Goal: Task Accomplishment & Management: Manage account settings

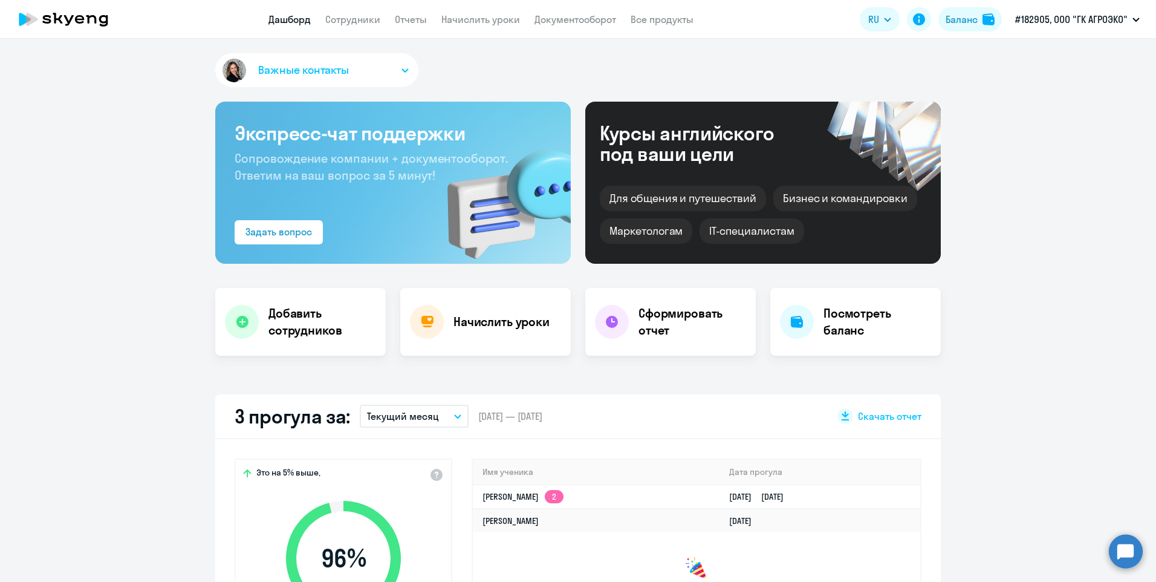
select select "30"
click at [352, 22] on link "Сотрудники" at bounding box center [352, 19] width 55 height 12
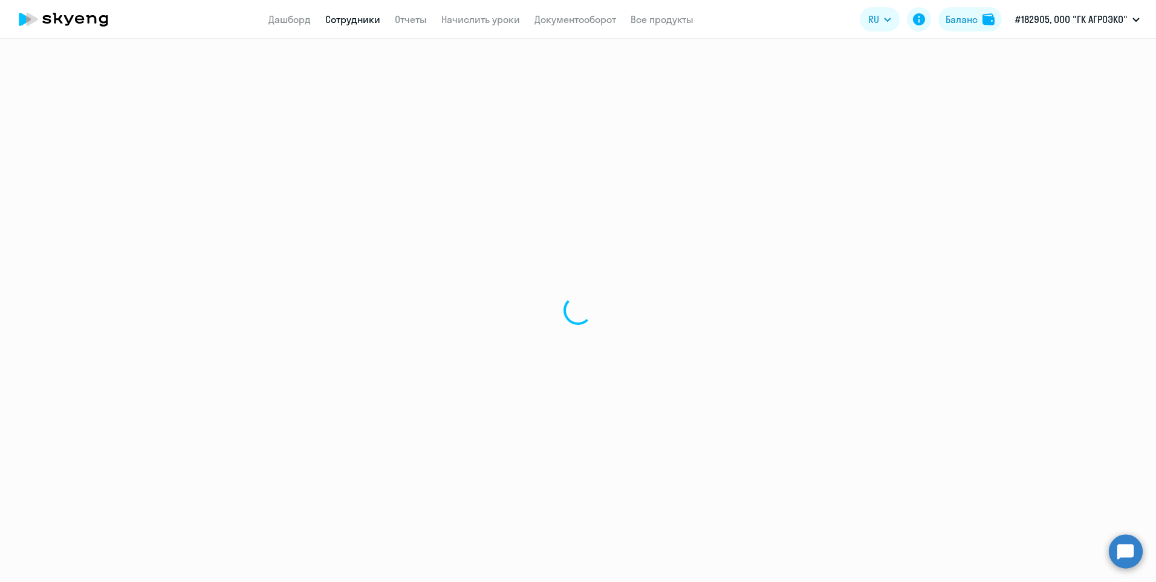
select select "30"
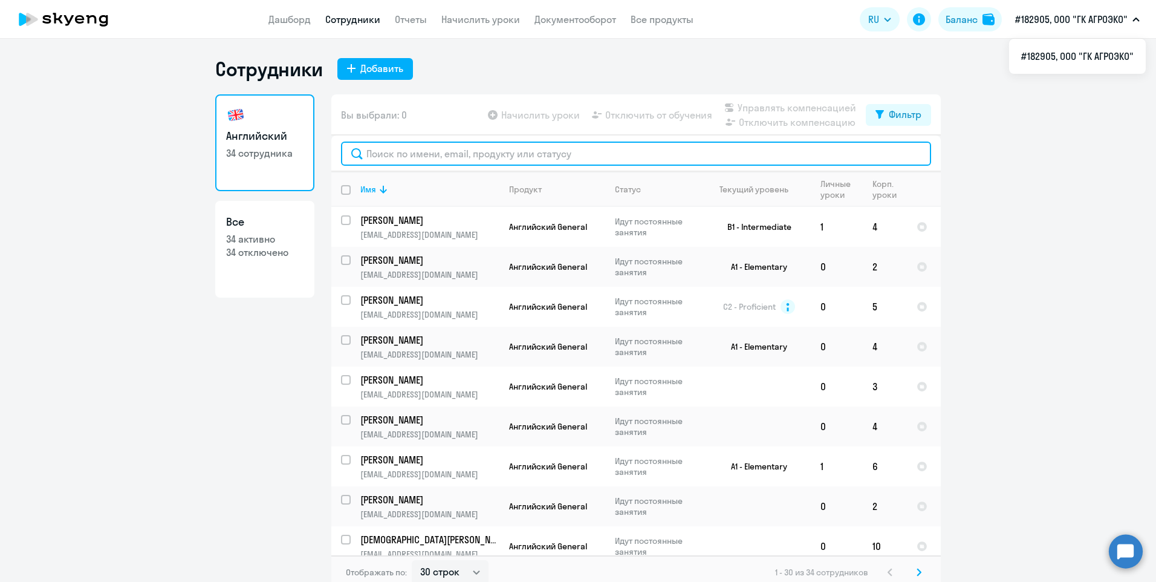
click at [384, 148] on input "text" at bounding box center [636, 153] width 590 height 24
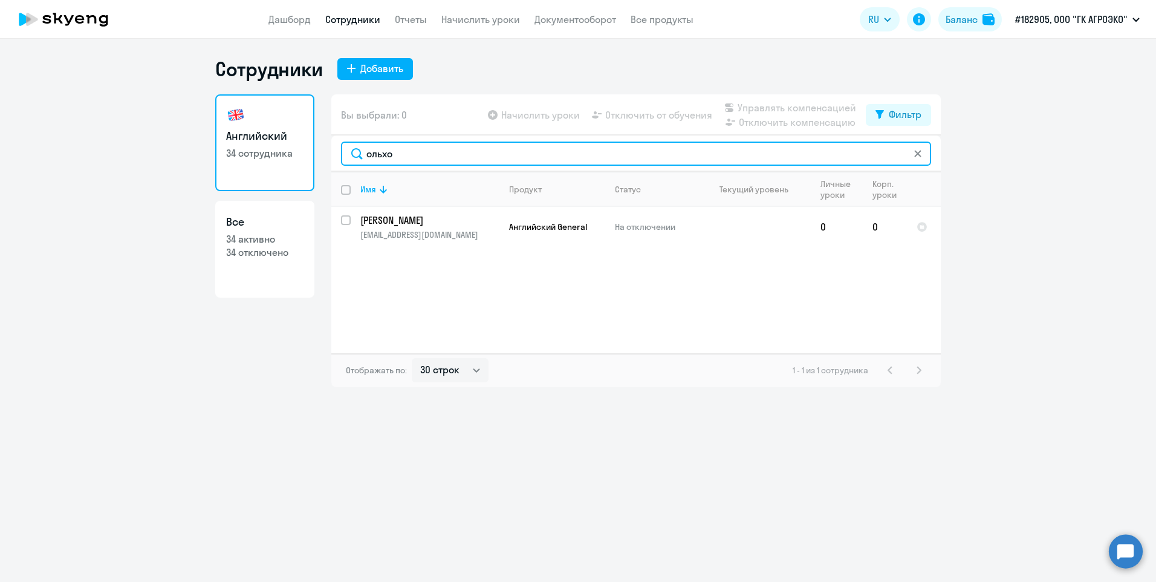
type input "ольхо"
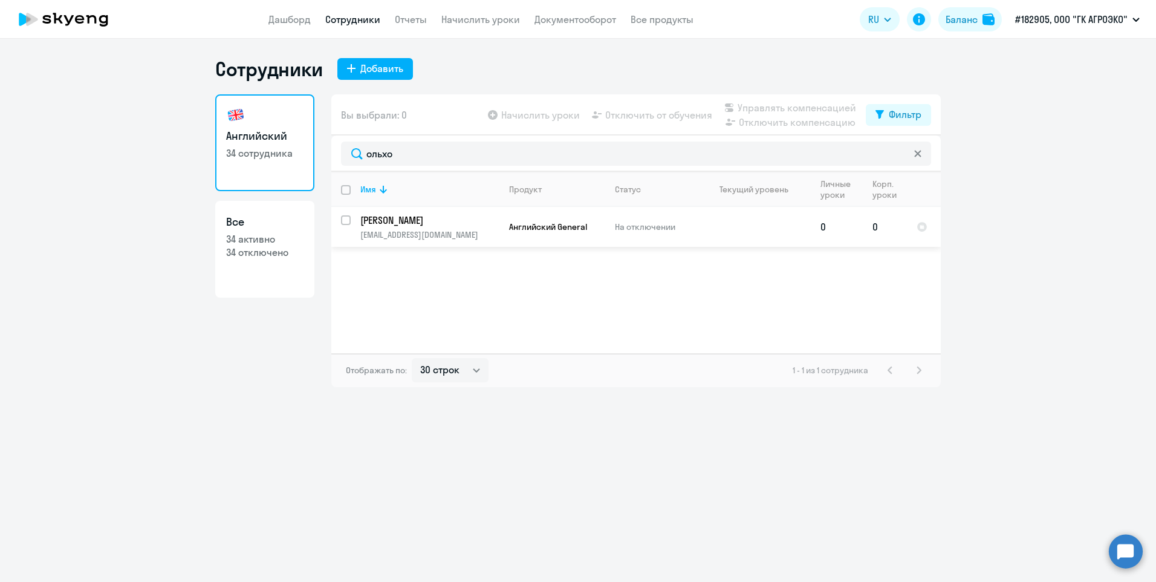
click at [345, 224] on input "select row 40936327" at bounding box center [353, 227] width 24 height 24
checkbox input "true"
click at [560, 122] on div "Начислить уроки Отключить от обучения Управлять компенсацией Отключить компенса…" at bounding box center [675, 114] width 380 height 29
click at [560, 117] on span "Начислить уроки" at bounding box center [540, 115] width 79 height 15
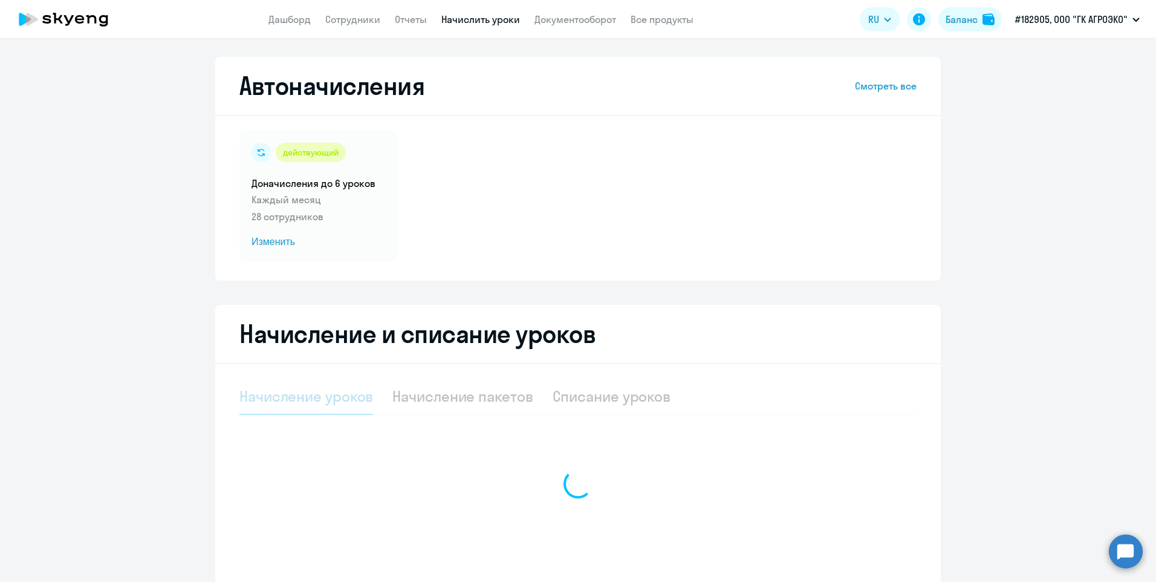
select select "10"
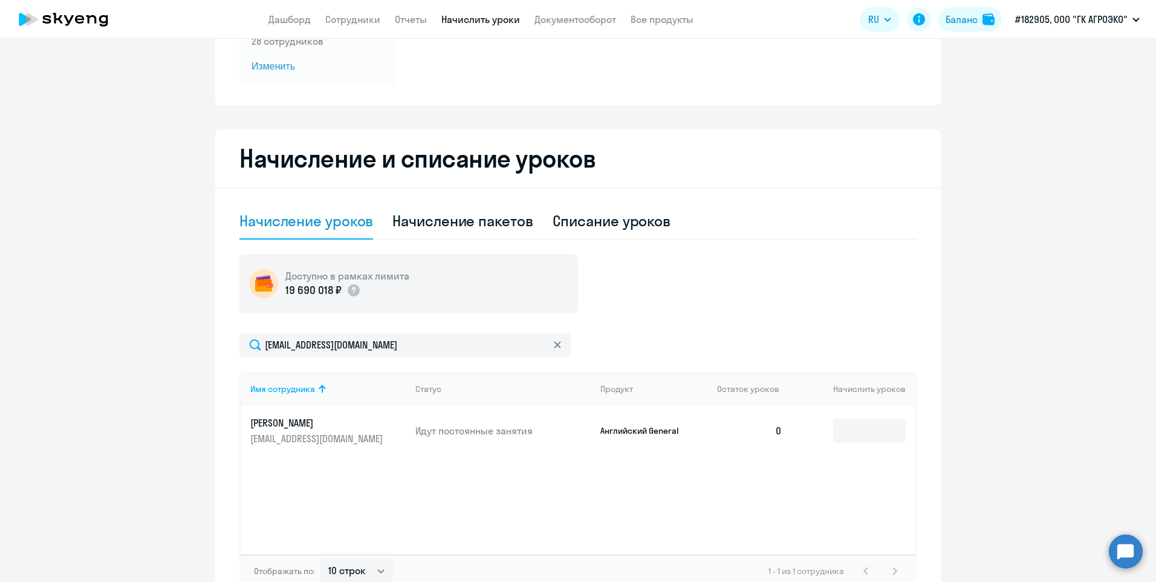
scroll to position [181, 0]
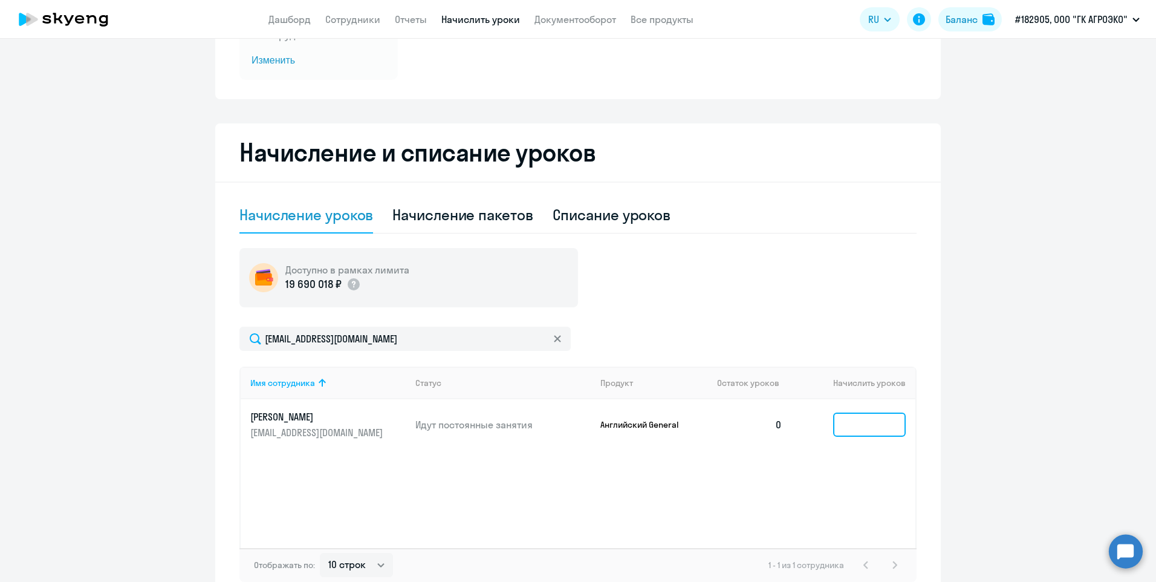
click at [846, 426] on input at bounding box center [869, 424] width 73 height 24
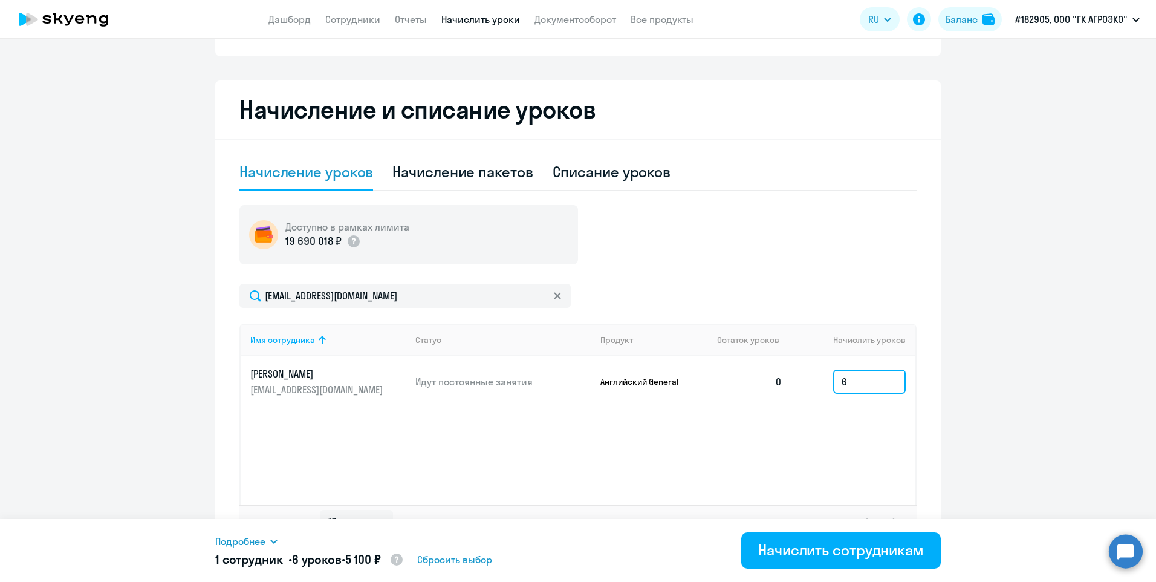
scroll to position [249, 0]
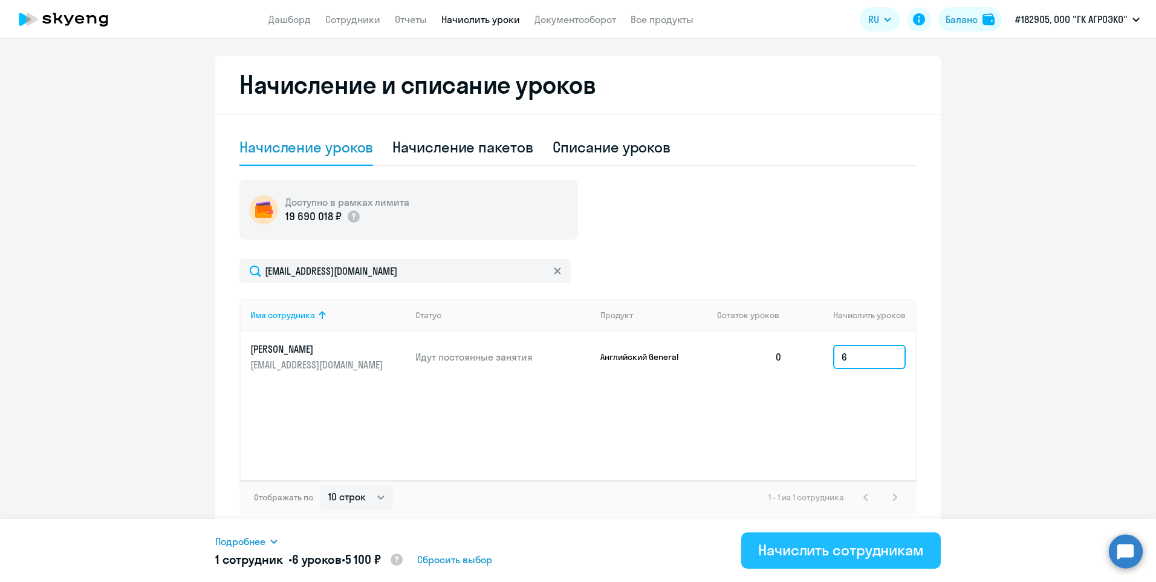
type input "6"
click at [860, 554] on div "Начислить сотрудникам" at bounding box center [841, 549] width 166 height 19
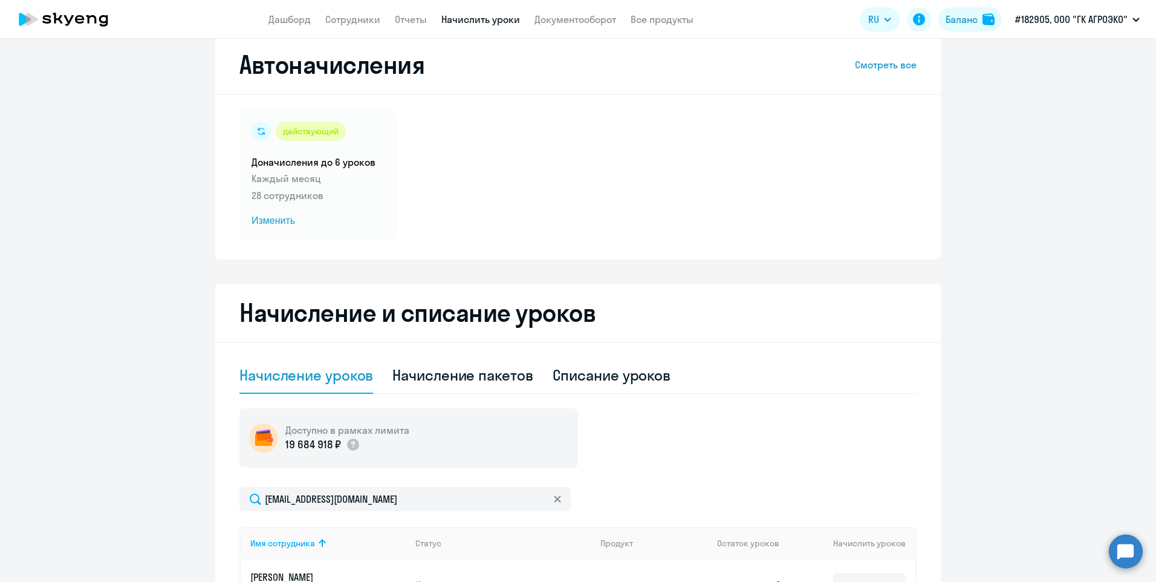
scroll to position [0, 0]
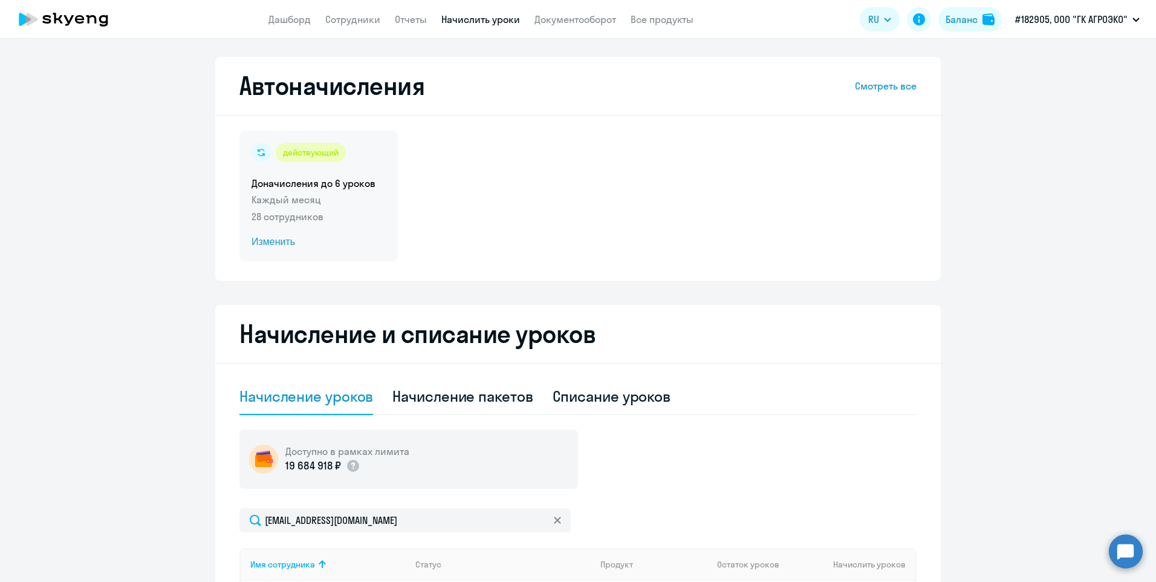
click at [273, 247] on span "Изменить" at bounding box center [318, 242] width 134 height 15
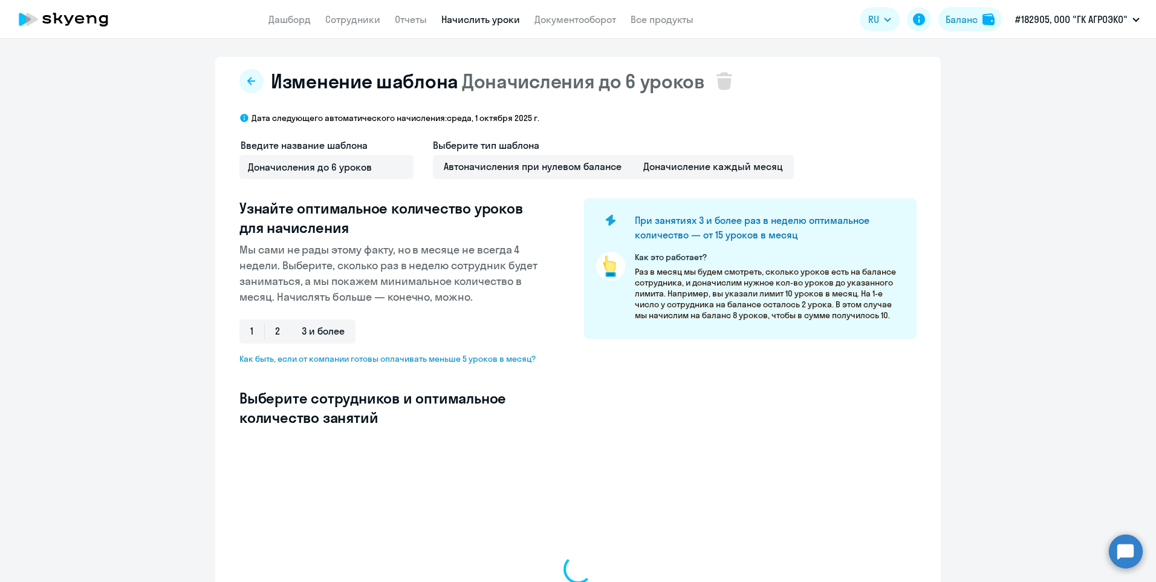
select select "10"
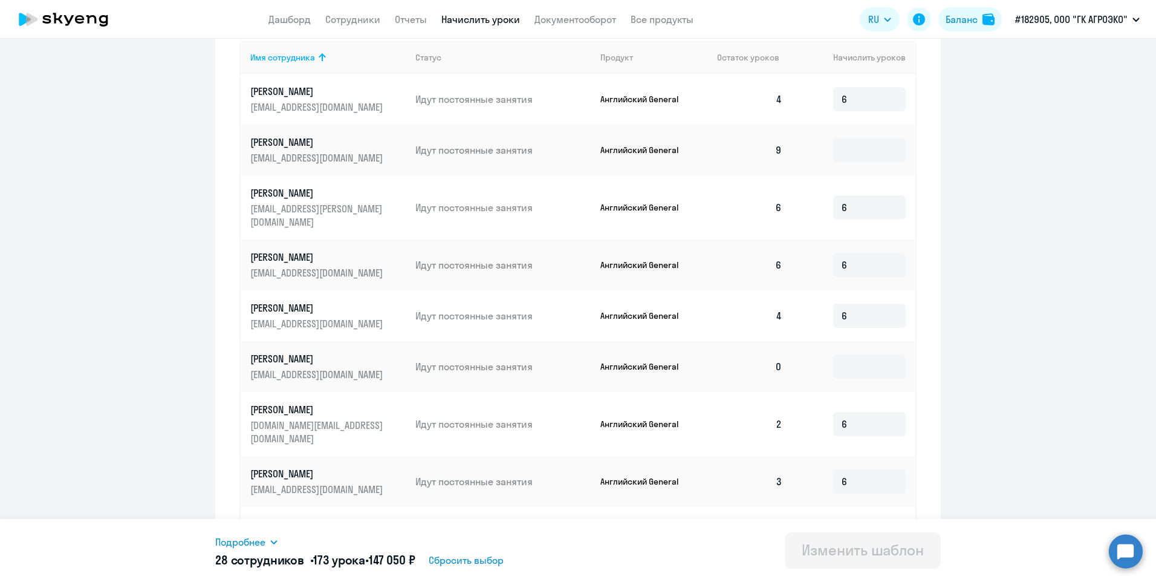
scroll to position [542, 0]
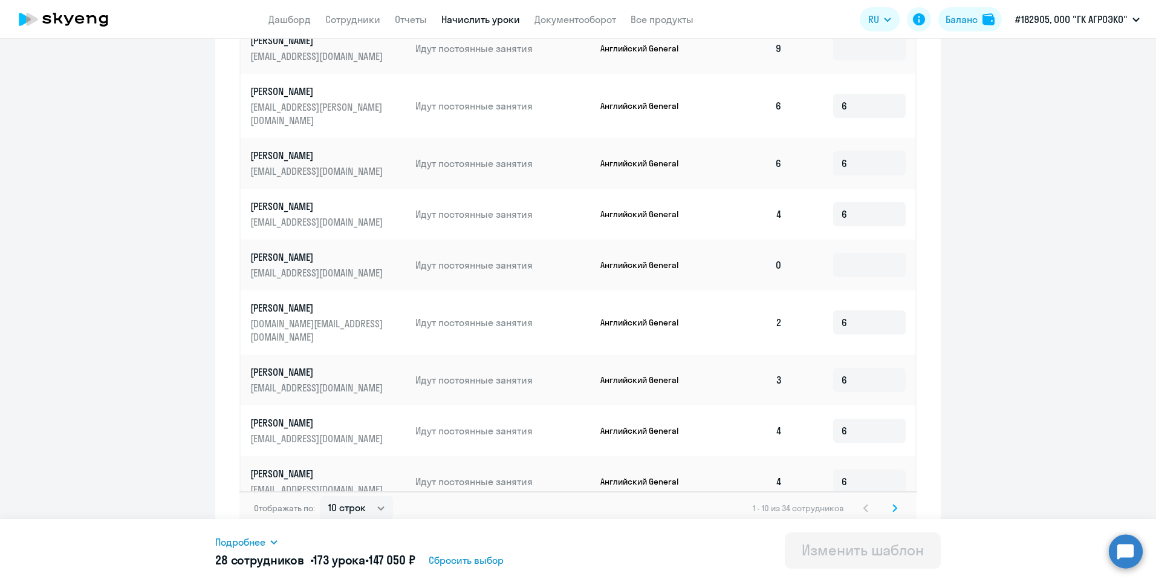
click at [892, 504] on icon at bounding box center [894, 508] width 5 height 8
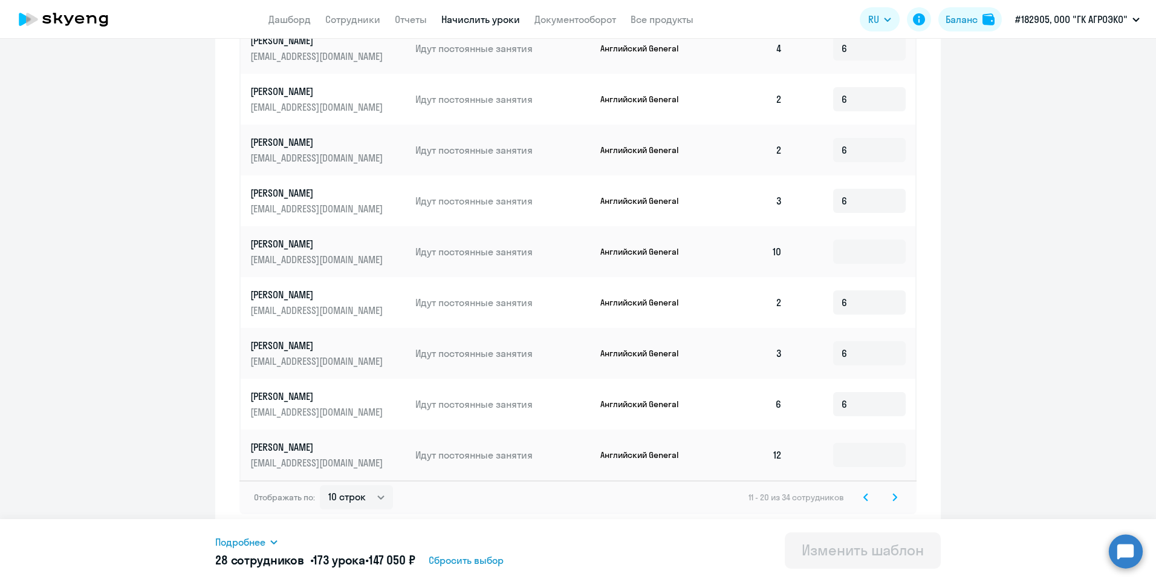
click at [894, 488] on div "Отображать по: 10 строк 30 строк 50 строк 11 - 20 из 34 сотрудников" at bounding box center [577, 497] width 677 height 34
click at [893, 496] on icon at bounding box center [895, 496] width 4 height 7
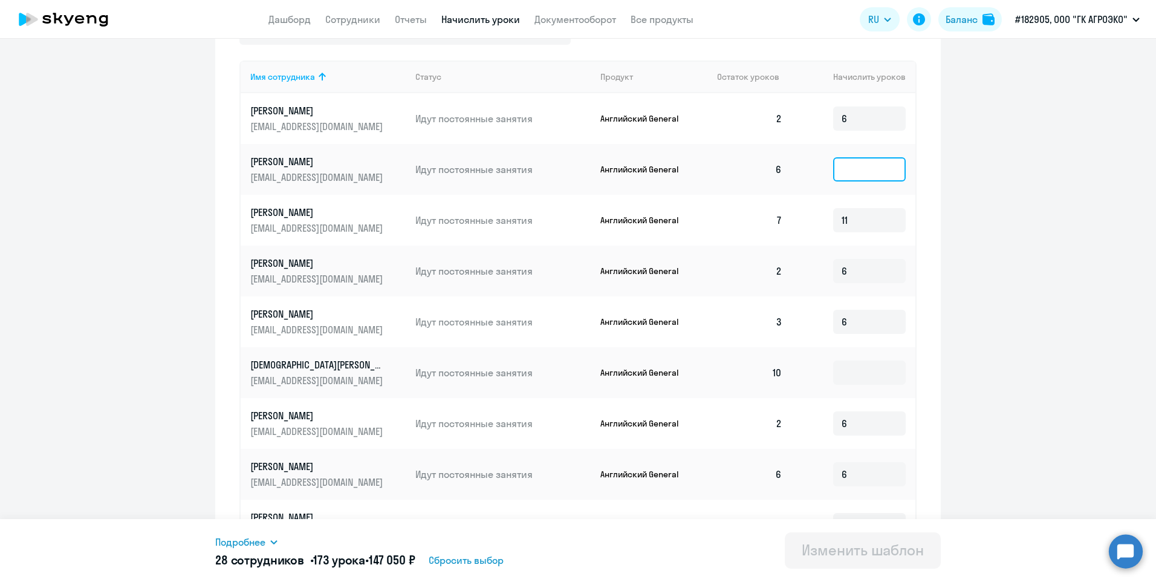
click at [877, 175] on input at bounding box center [869, 169] width 73 height 24
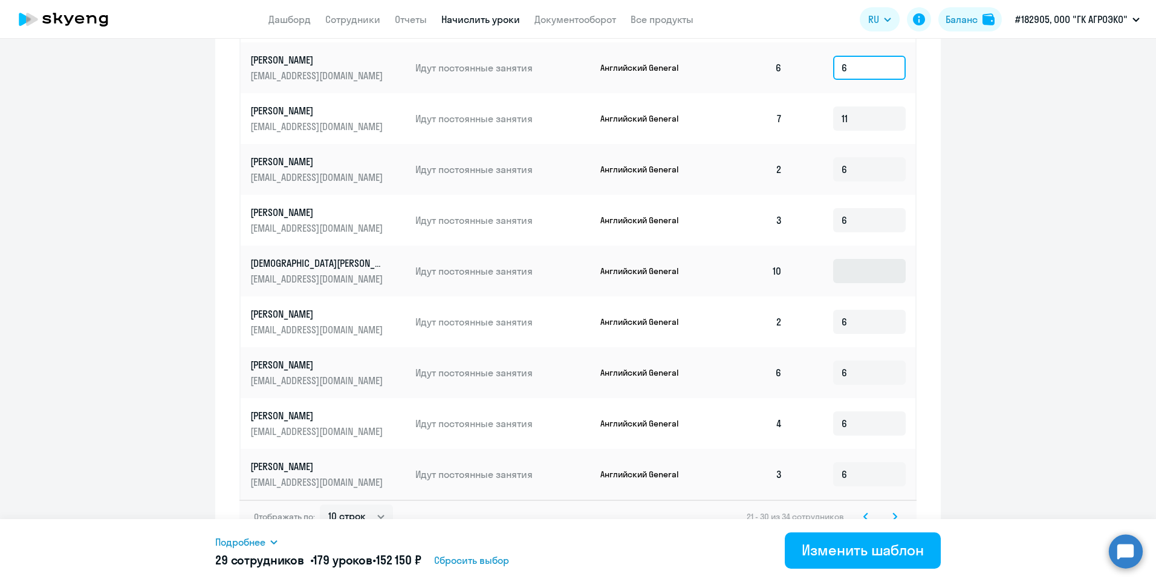
scroll to position [542, 0]
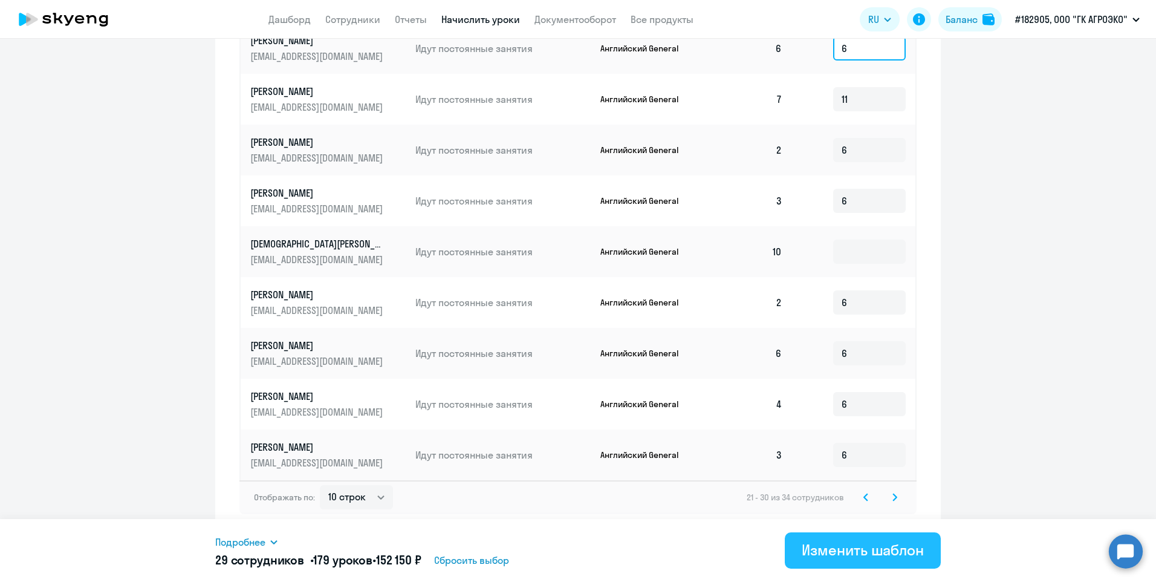
type input "6"
click at [861, 548] on div "Изменить шаблон" at bounding box center [863, 549] width 122 height 19
